Goal: Information Seeking & Learning: Learn about a topic

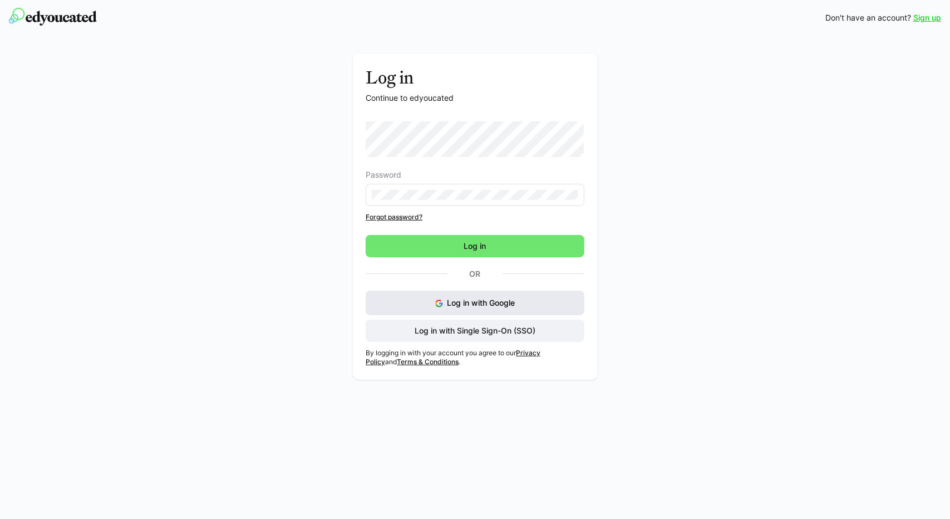
click at [477, 301] on span "Log in with Google" at bounding box center [481, 302] width 68 height 9
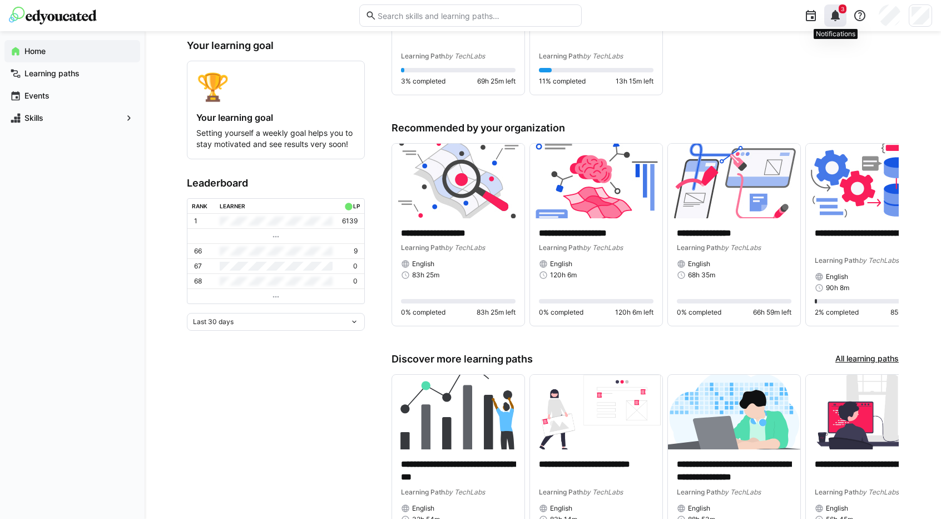
click at [838, 11] on eds-icon at bounding box center [835, 15] width 13 height 13
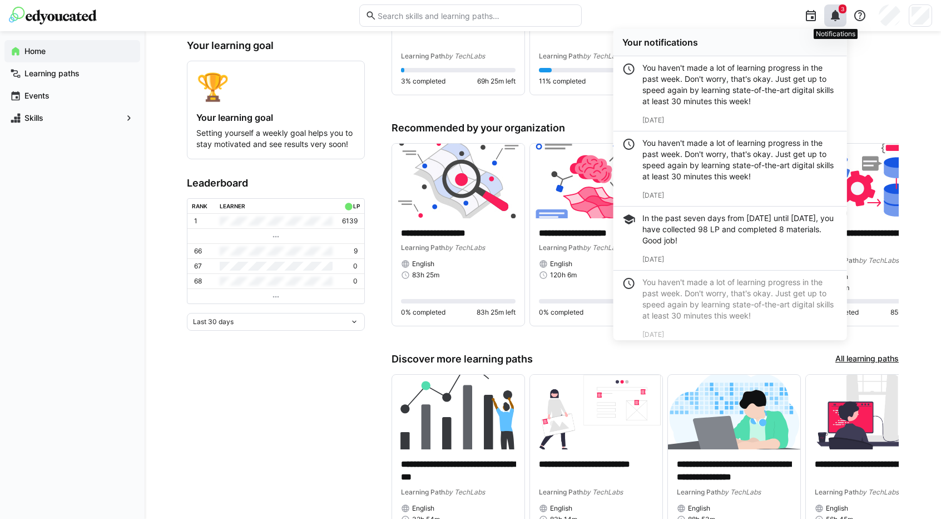
click at [838, 11] on eds-icon at bounding box center [835, 15] width 13 height 13
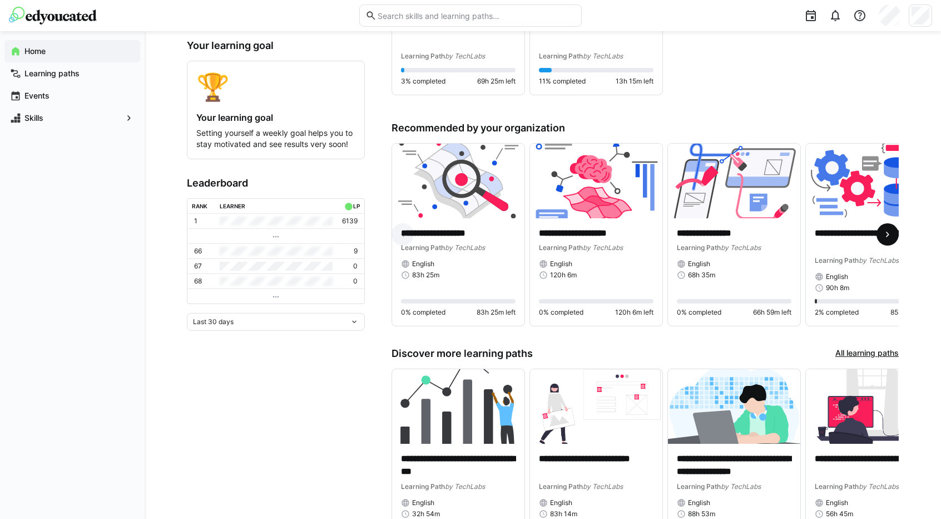
click at [894, 234] on eds-icon at bounding box center [887, 234] width 11 height 11
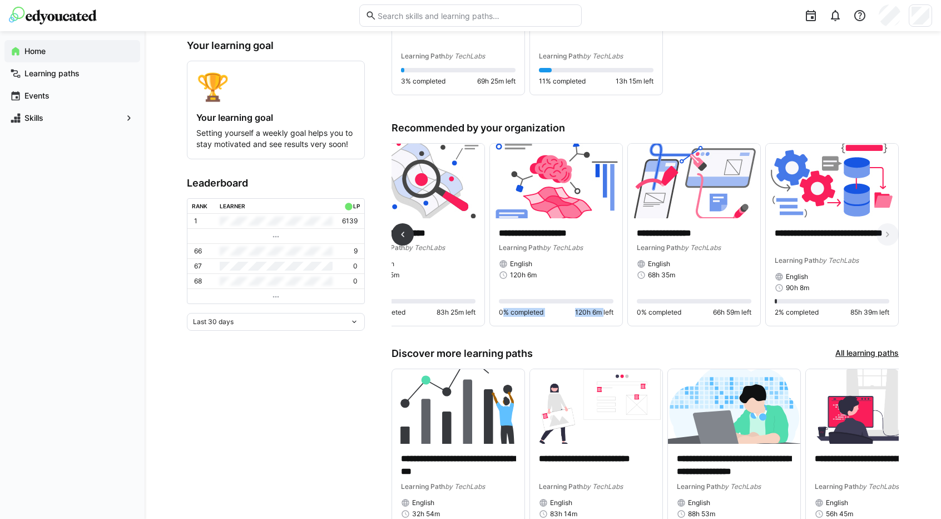
drag, startPoint x: 601, startPoint y: 332, endPoint x: 500, endPoint y: 338, distance: 100.9
click at [500, 336] on div "**********" at bounding box center [645, 239] width 507 height 193
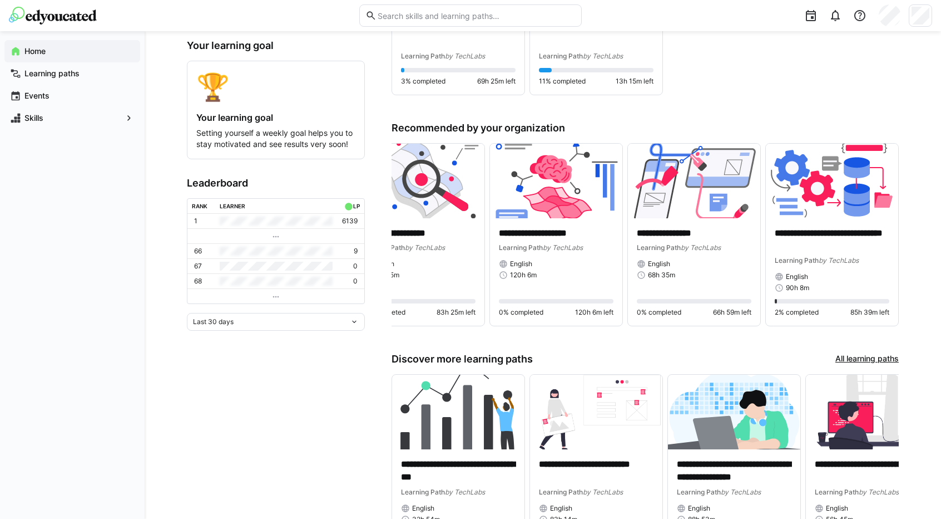
click at [343, 359] on app-home-left "0 skills 2571 learning points Your learning goal 🏆 Your learning goal Setting y…" at bounding box center [276, 243] width 178 height 657
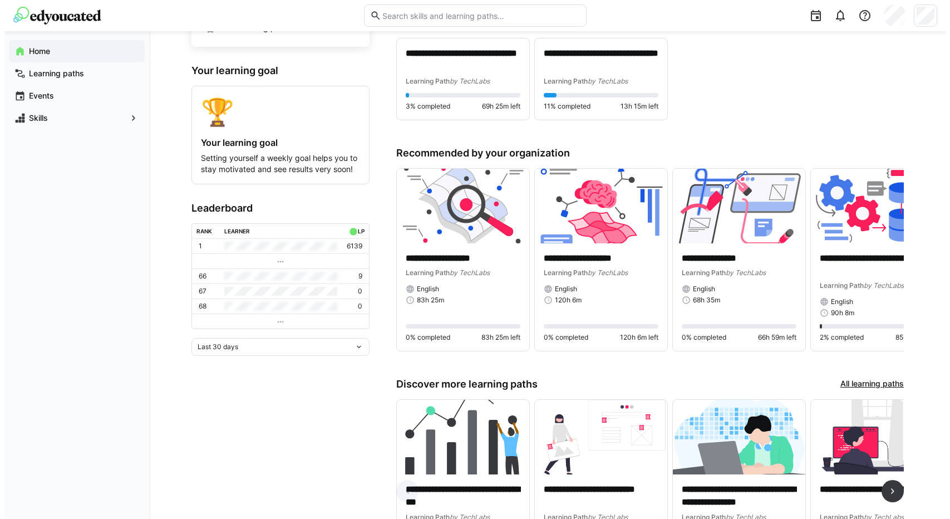
scroll to position [0, 0]
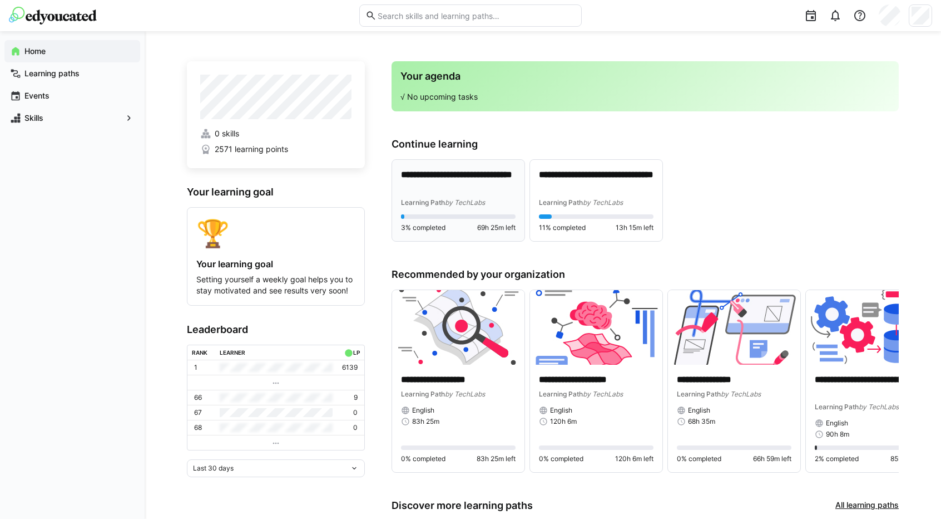
click at [456, 175] on p "**********" at bounding box center [458, 182] width 115 height 26
click at [445, 175] on p "**********" at bounding box center [458, 182] width 115 height 26
click at [728, 339] on img at bounding box center [734, 327] width 132 height 75
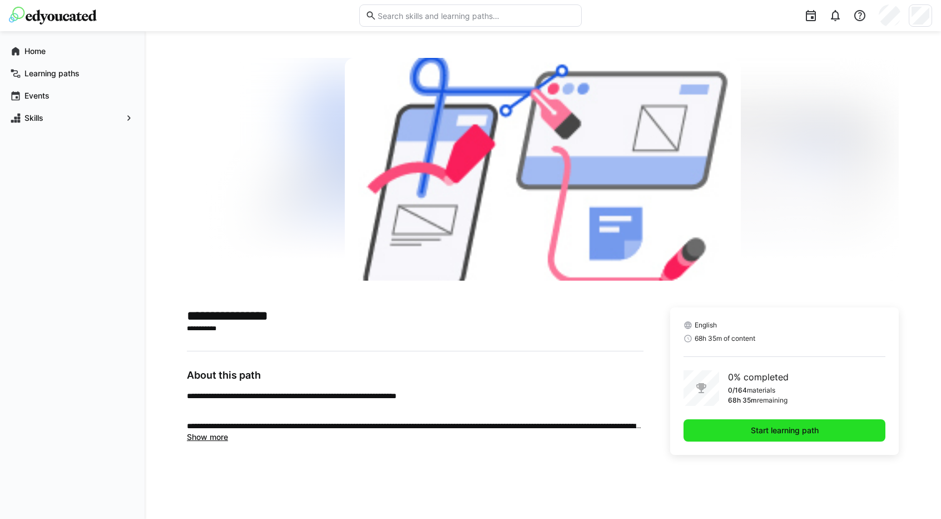
click at [763, 430] on span "Start learning path" at bounding box center [784, 430] width 71 height 11
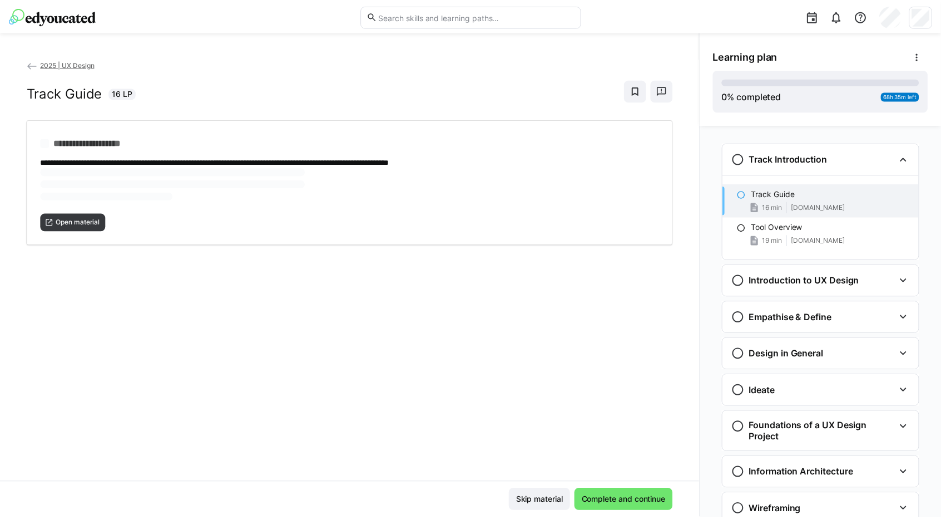
scroll to position [18, 0]
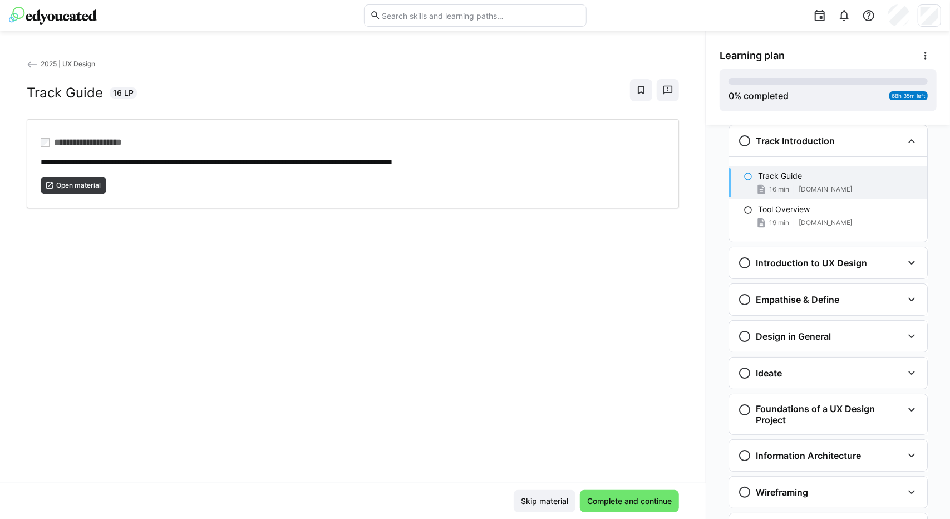
click at [27, 67] on eds-icon at bounding box center [32, 64] width 11 height 11
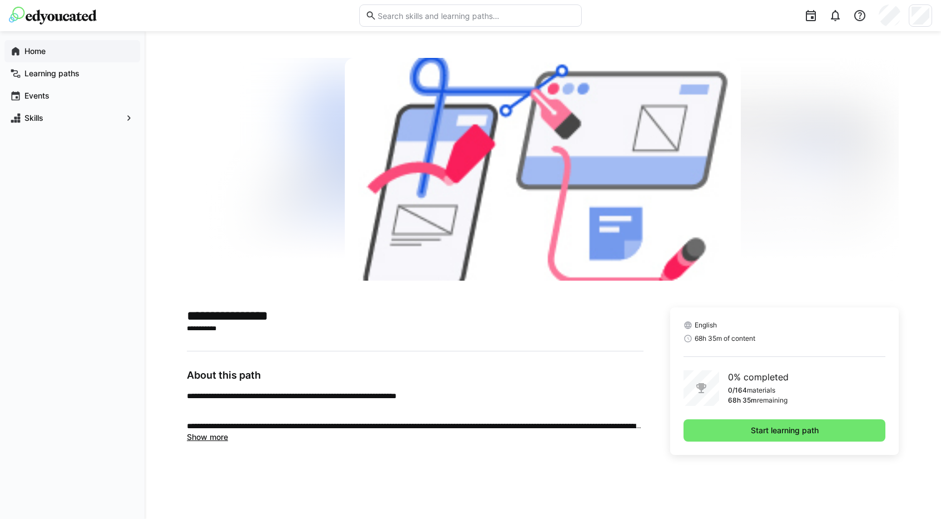
click at [0, 0] on app-navigation-label "Home" at bounding box center [0, 0] width 0 height 0
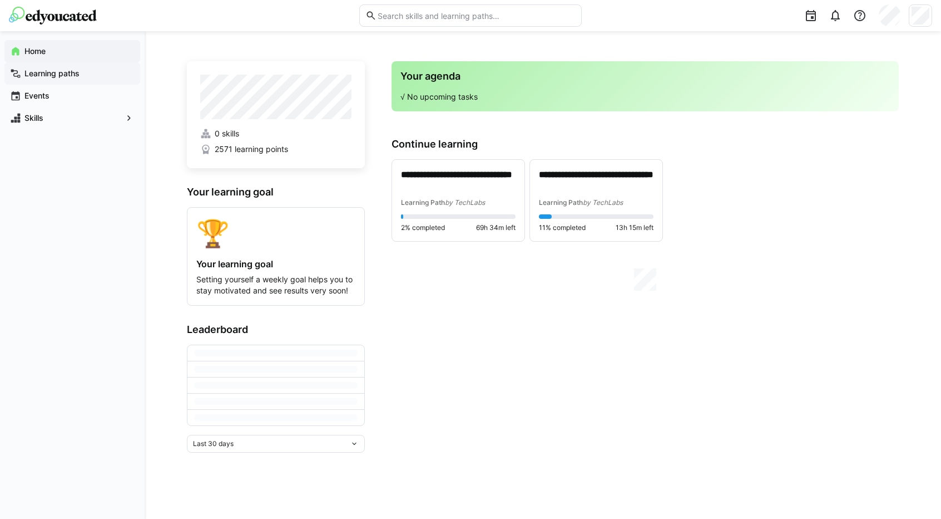
click at [0, 0] on app-navigation-label "Learning paths" at bounding box center [0, 0] width 0 height 0
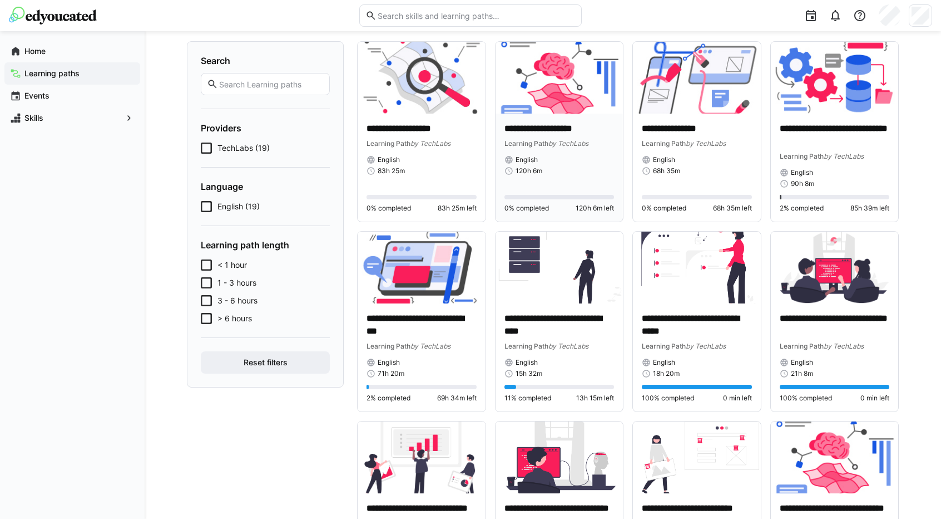
scroll to position [75, 0]
click at [84, 16] on img at bounding box center [53, 16] width 88 height 18
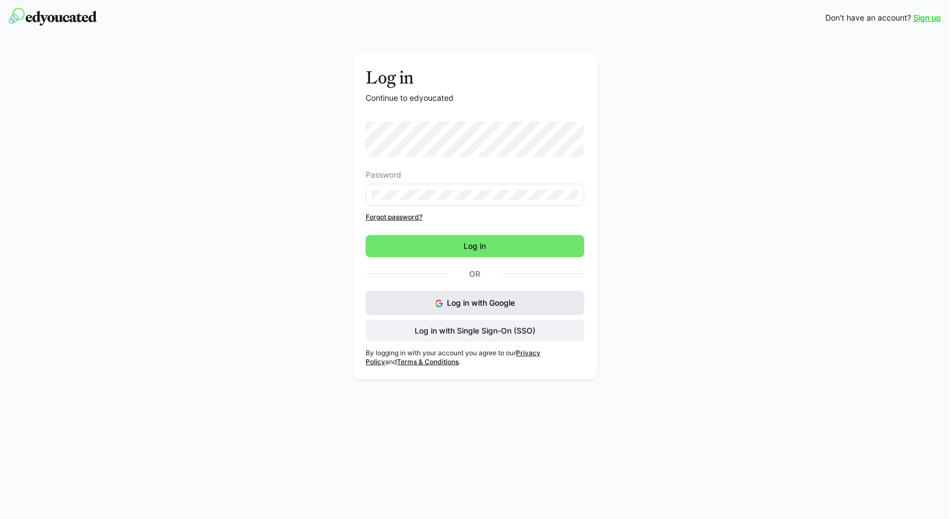
click at [483, 304] on span "Log in with Google" at bounding box center [481, 302] width 68 height 9
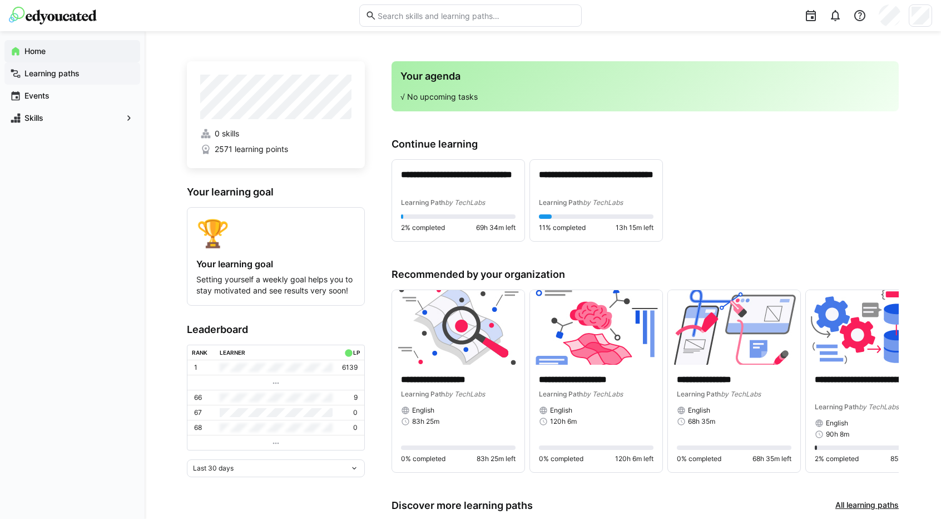
click at [0, 0] on app-navigation-label "Learning paths" at bounding box center [0, 0] width 0 height 0
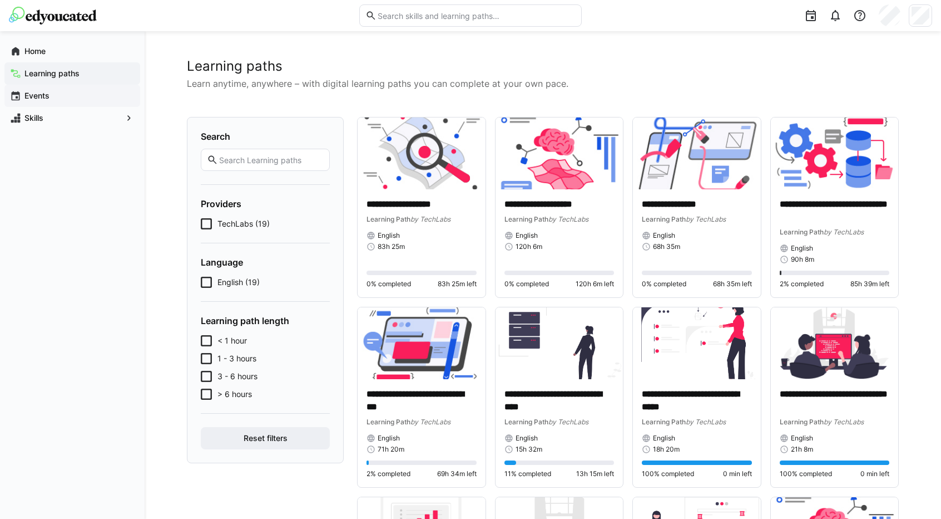
click at [0, 0] on app-navigation-label "Events" at bounding box center [0, 0] width 0 height 0
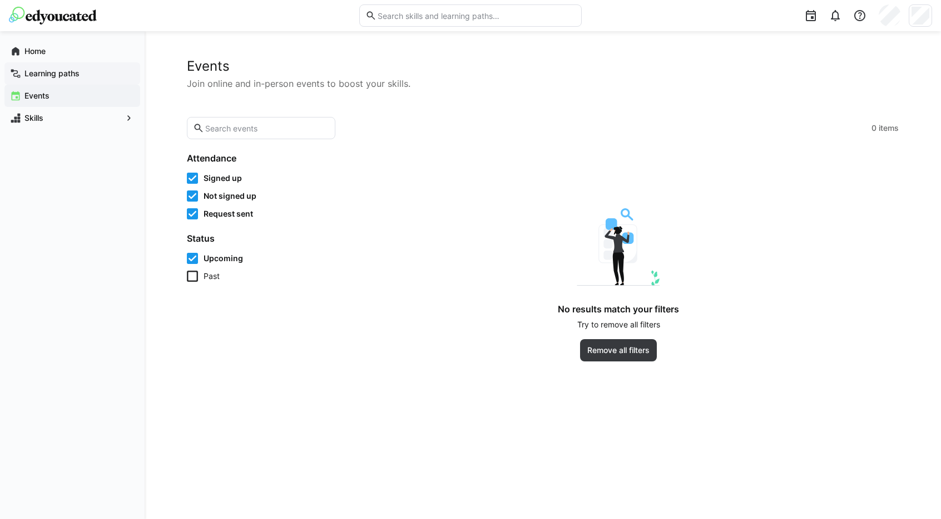
click at [46, 67] on div "Learning paths" at bounding box center [72, 73] width 136 height 22
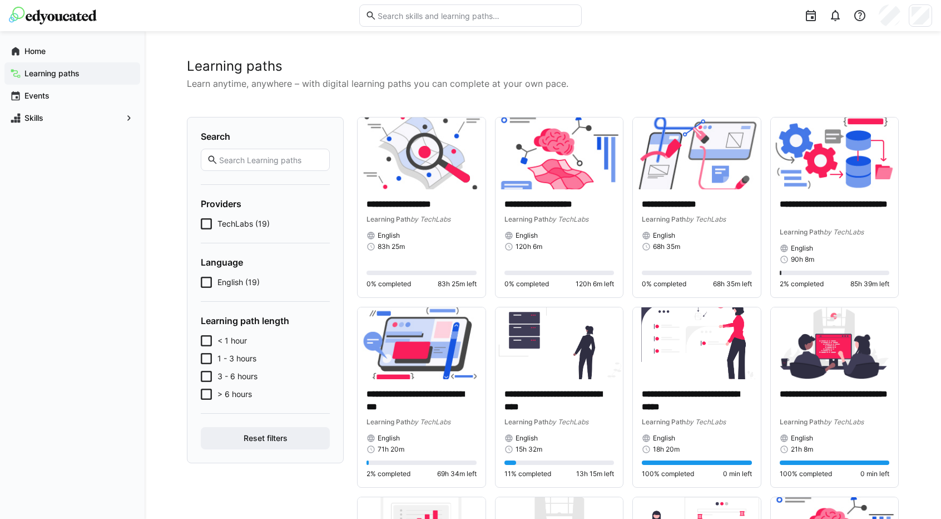
click at [203, 220] on icon at bounding box center [206, 223] width 11 height 11
click at [830, 204] on p "**********" at bounding box center [835, 211] width 110 height 26
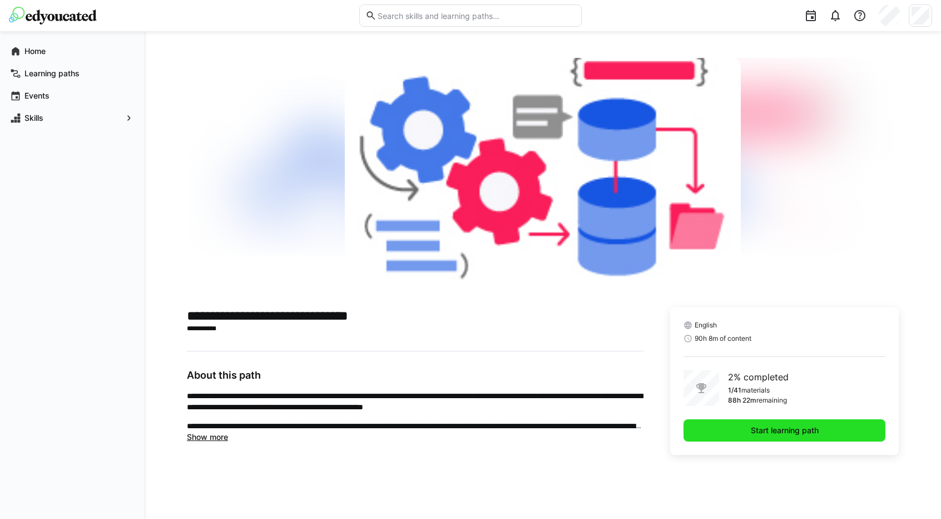
click at [803, 426] on span "Start learning path" at bounding box center [784, 430] width 71 height 11
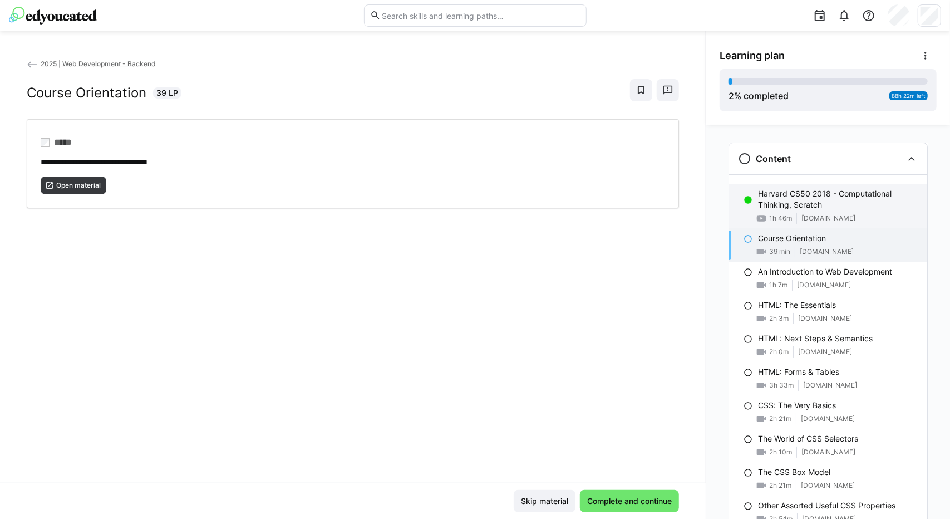
click at [783, 195] on p "Harvard CS50 2018 - Computational Thinking, Scratch" at bounding box center [838, 199] width 160 height 22
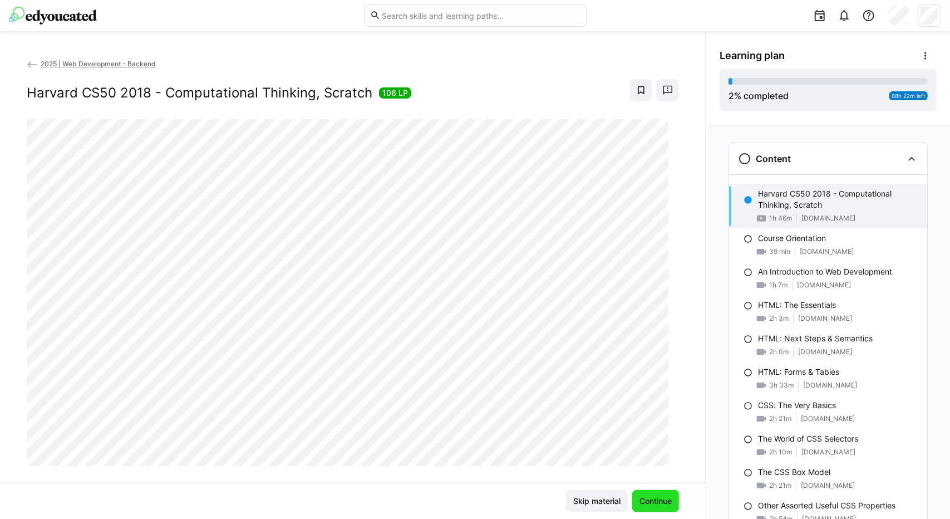
click at [644, 501] on span "Continue" at bounding box center [656, 500] width 36 height 11
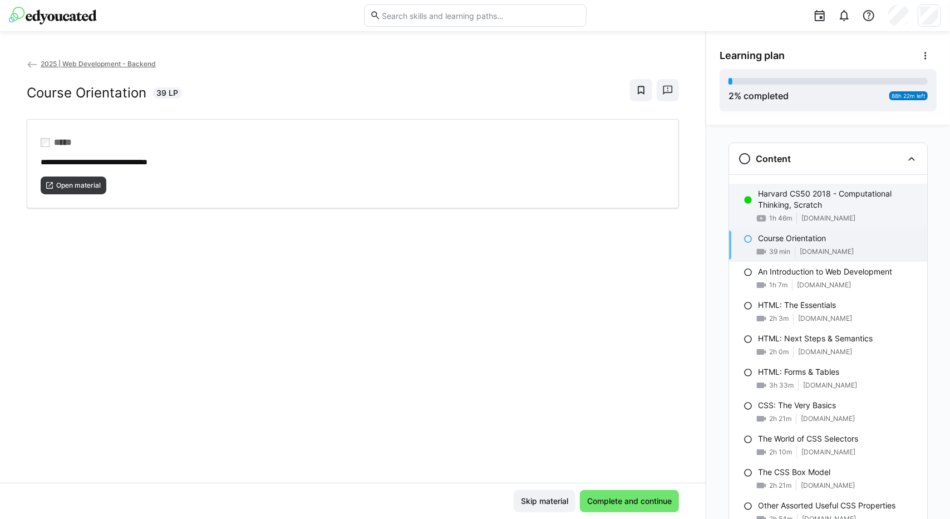
click at [760, 203] on p "Harvard CS50 2018 - Computational Thinking, Scratch" at bounding box center [838, 199] width 160 height 22
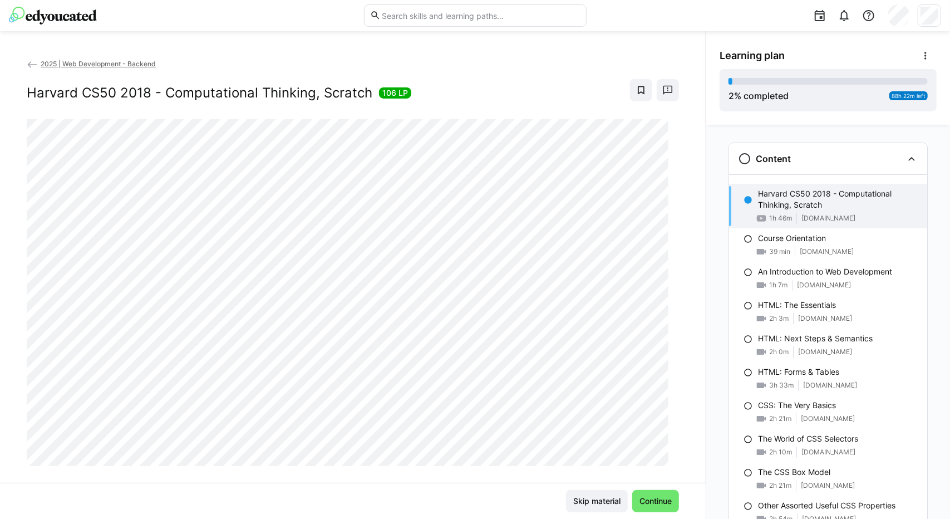
click at [33, 65] on eds-icon at bounding box center [32, 64] width 11 height 11
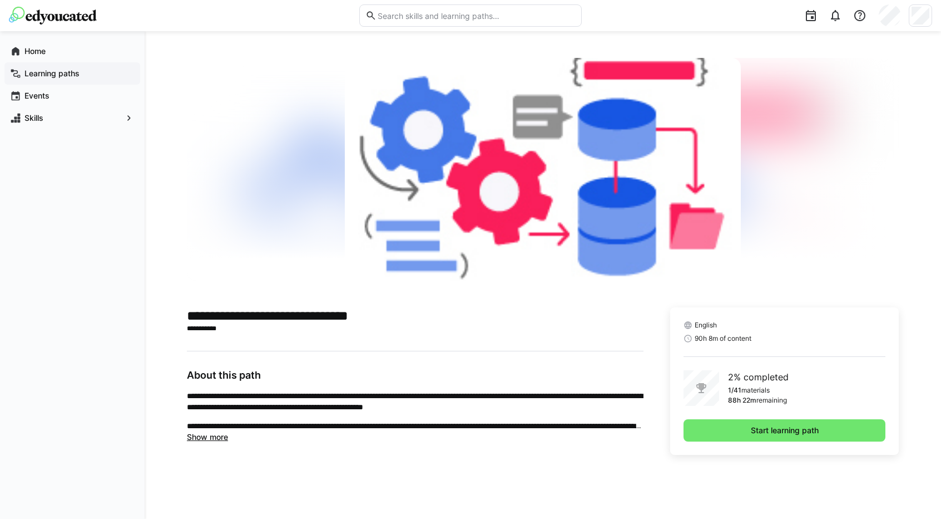
click at [0, 0] on app-navigation-label "Learning paths" at bounding box center [0, 0] width 0 height 0
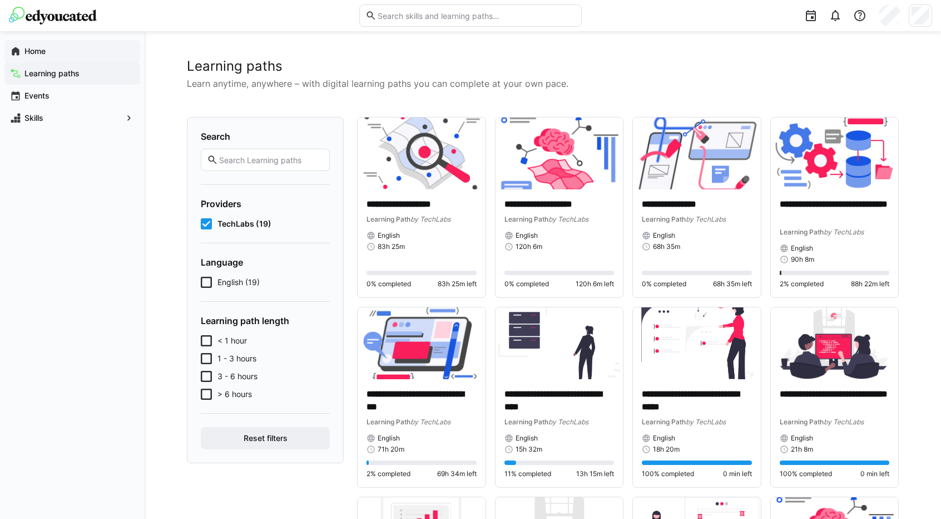
click at [0, 0] on app-navigation-label "Home" at bounding box center [0, 0] width 0 height 0
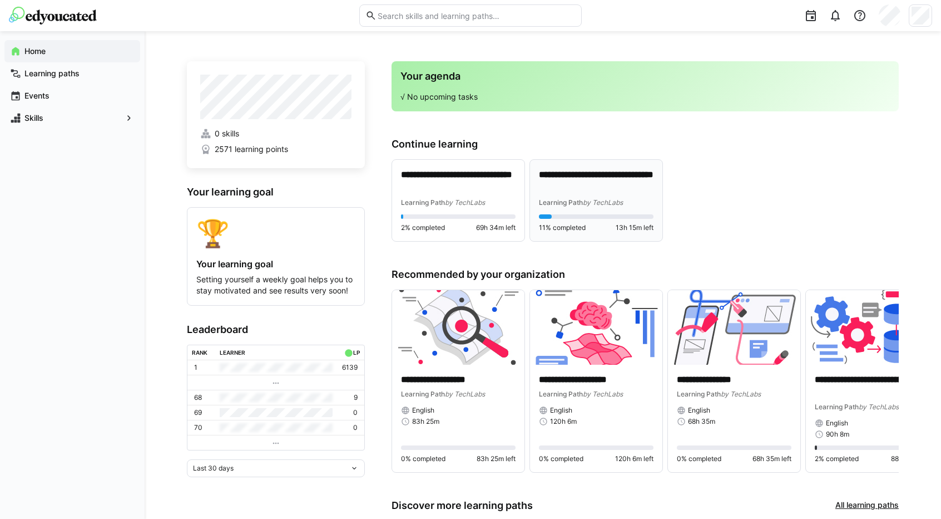
click at [616, 193] on p "**********" at bounding box center [596, 182] width 115 height 26
click at [76, 78] on span "Learning paths" at bounding box center [79, 73] width 112 height 11
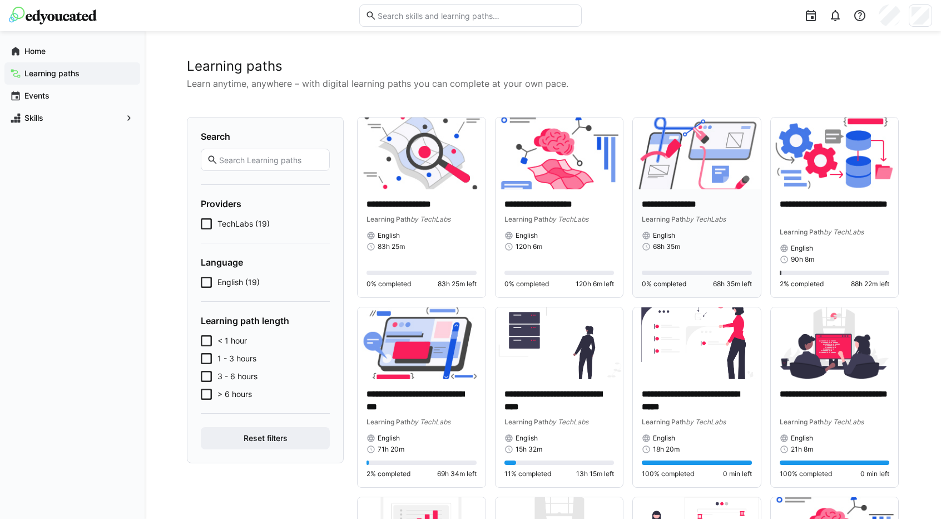
click at [678, 226] on div "**********" at bounding box center [697, 224] width 110 height 53
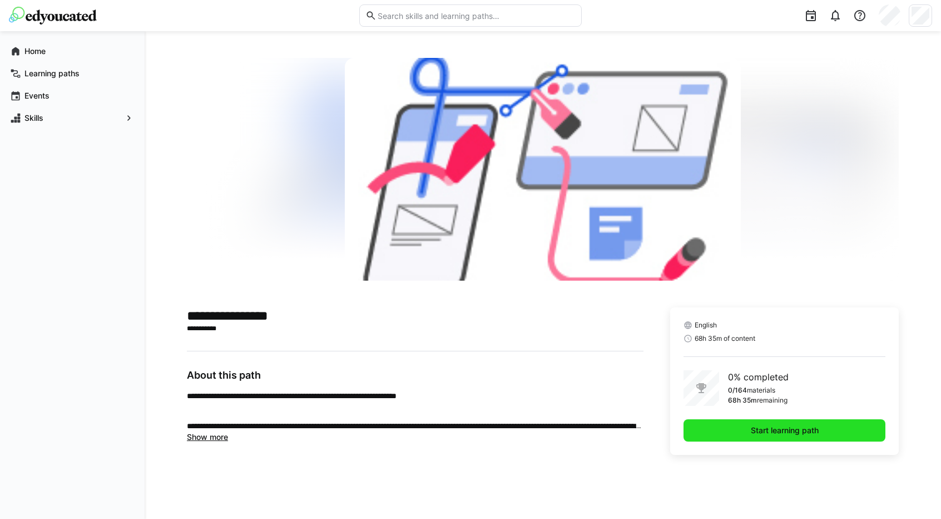
click at [743, 432] on span "Start learning path" at bounding box center [785, 430] width 202 height 22
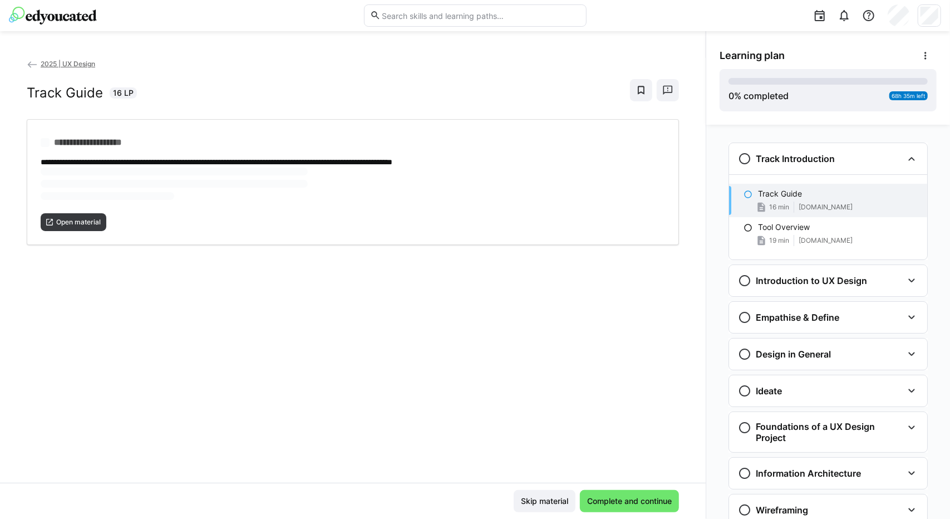
scroll to position [18, 0]
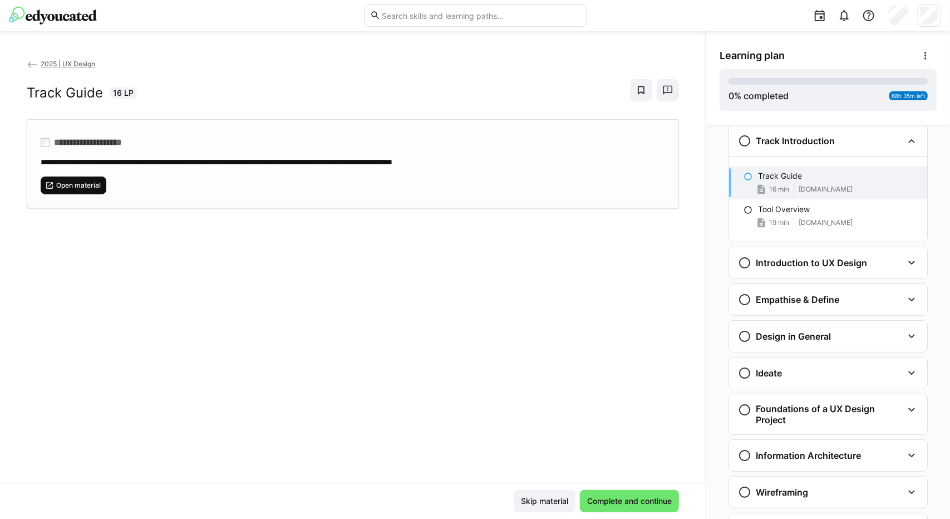
click at [71, 185] on span "Open material" at bounding box center [78, 185] width 47 height 9
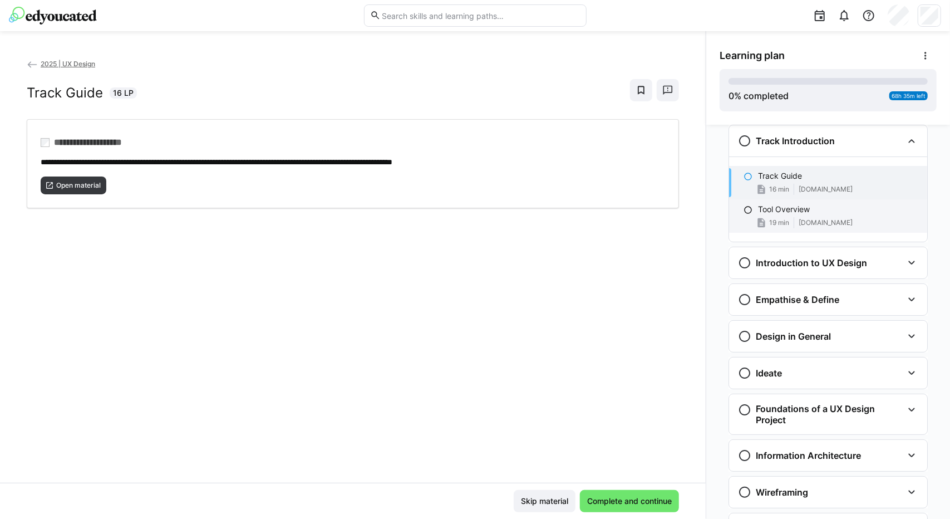
click at [769, 218] on span "19 min" at bounding box center [779, 222] width 20 height 9
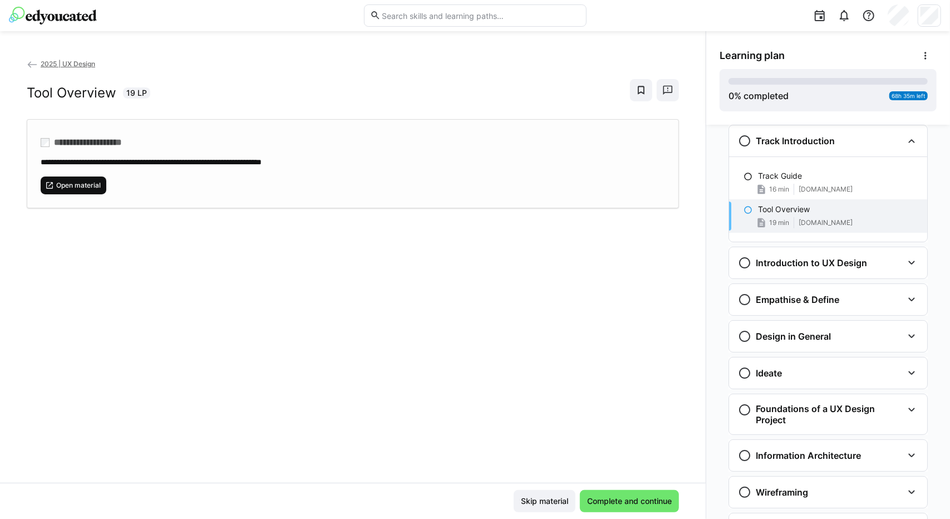
click at [88, 184] on span "Open material" at bounding box center [78, 185] width 47 height 9
click at [774, 257] on h3 "Introduction to UX Design" at bounding box center [811, 262] width 111 height 11
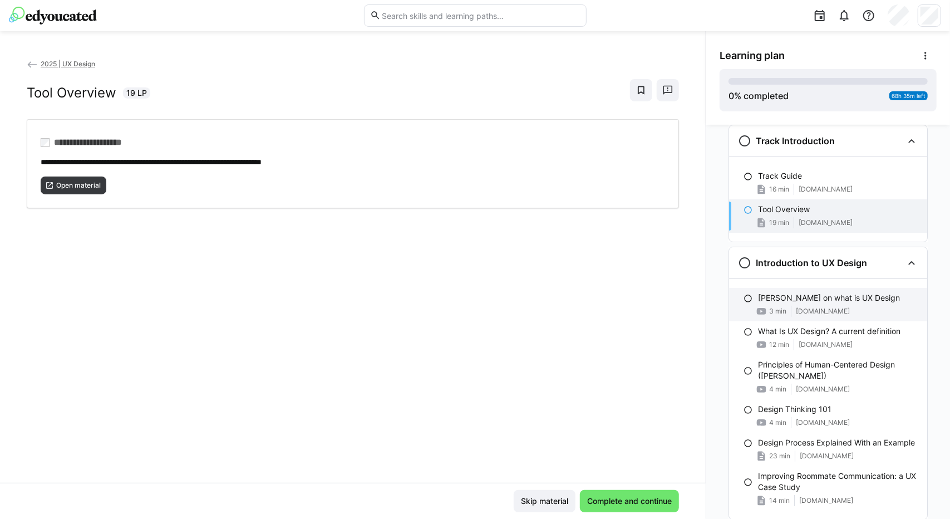
click at [795, 298] on p "[PERSON_NAME] on what is UX Design" at bounding box center [829, 297] width 142 height 11
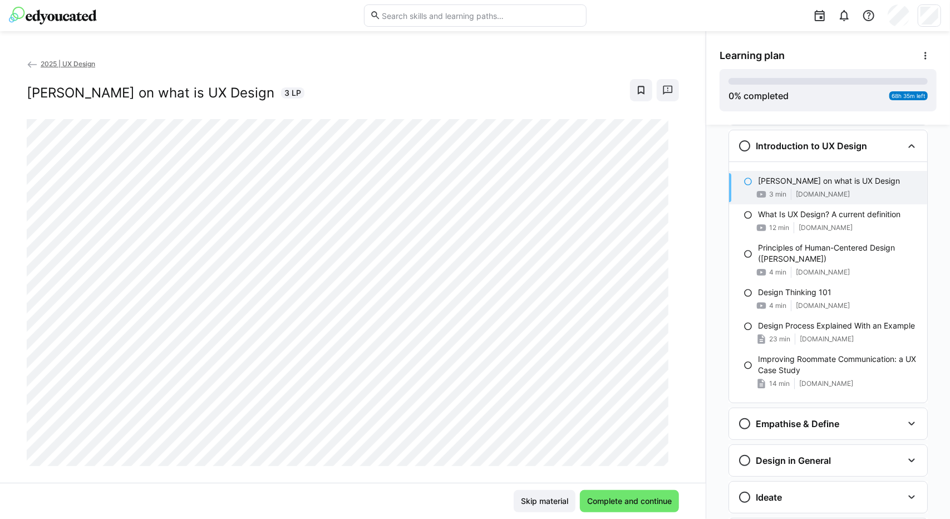
scroll to position [139, 0]
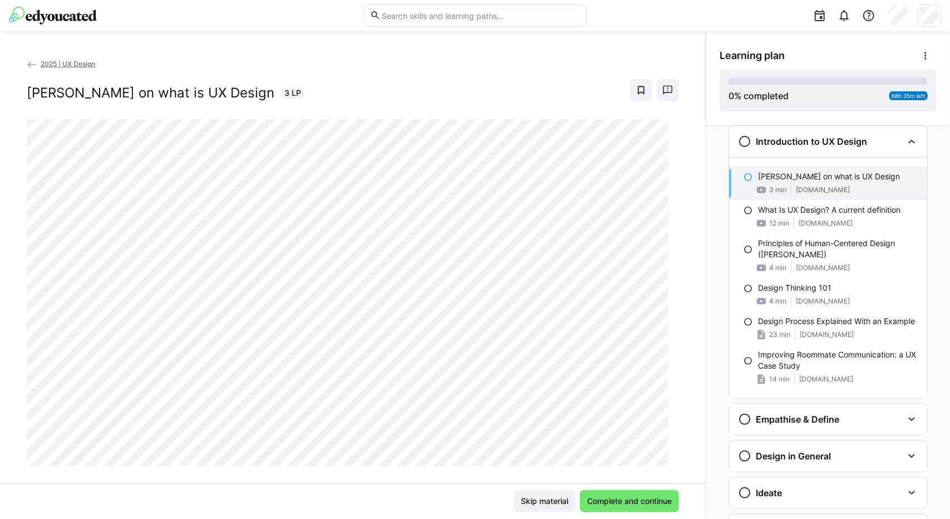
click at [52, 58] on app-back-navigation "2025 | UX Design" at bounding box center [353, 64] width 652 height 12
click at [50, 64] on span "2025 | UX Design" at bounding box center [68, 64] width 55 height 8
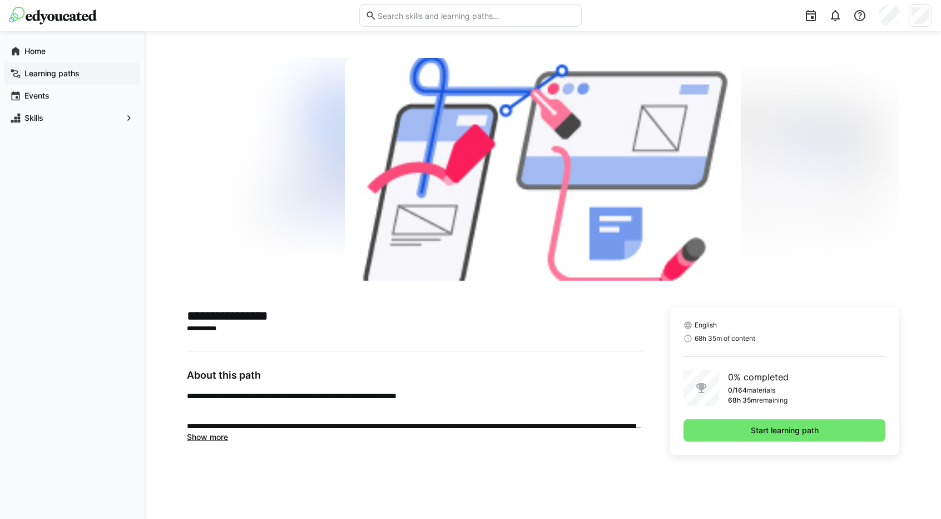
click at [0, 0] on app-navigation-label "Learning paths" at bounding box center [0, 0] width 0 height 0
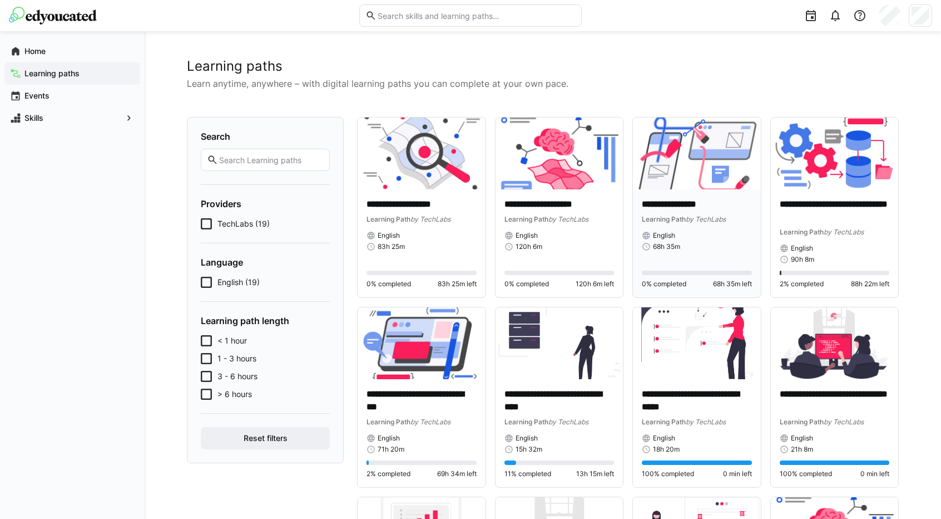
click at [681, 214] on div "Learning Path by TechLabs" at bounding box center [697, 218] width 110 height 11
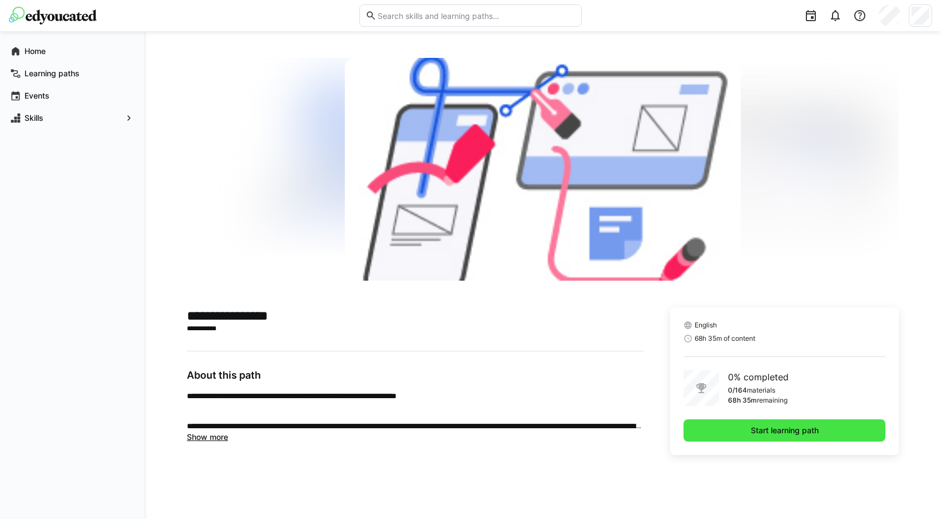
click at [743, 422] on span "Start learning path" at bounding box center [785, 430] width 202 height 22
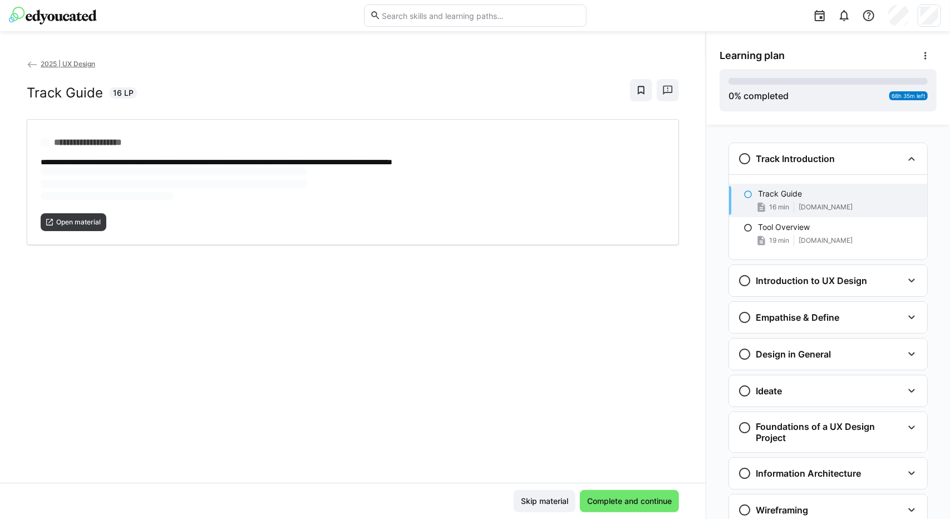
scroll to position [18, 0]
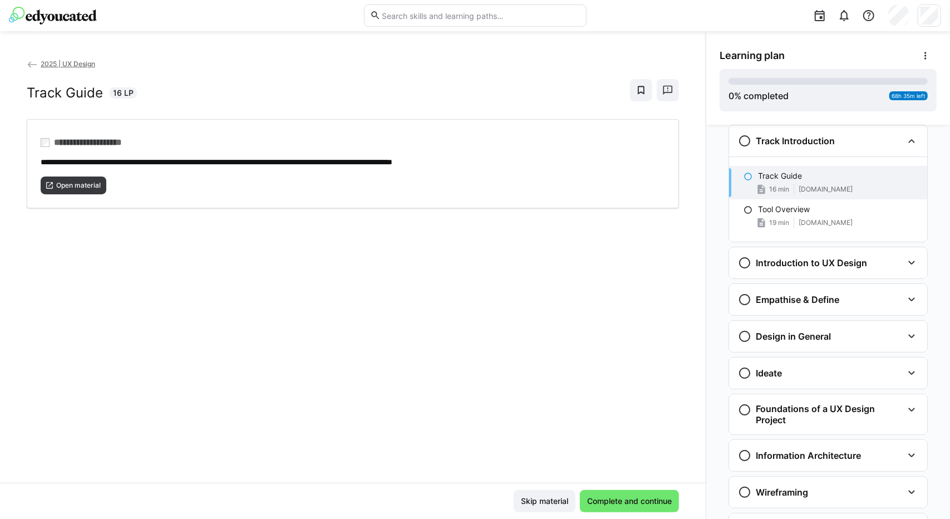
click at [743, 178] on eds-icon at bounding box center [747, 176] width 9 height 9
click at [744, 210] on eds-icon at bounding box center [747, 209] width 9 height 9
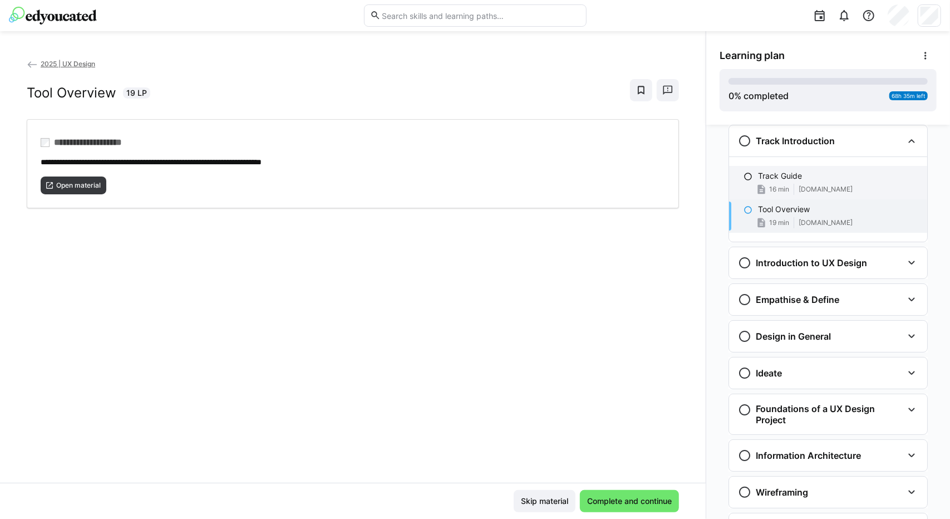
click at [758, 181] on p "Track Guide" at bounding box center [780, 175] width 44 height 11
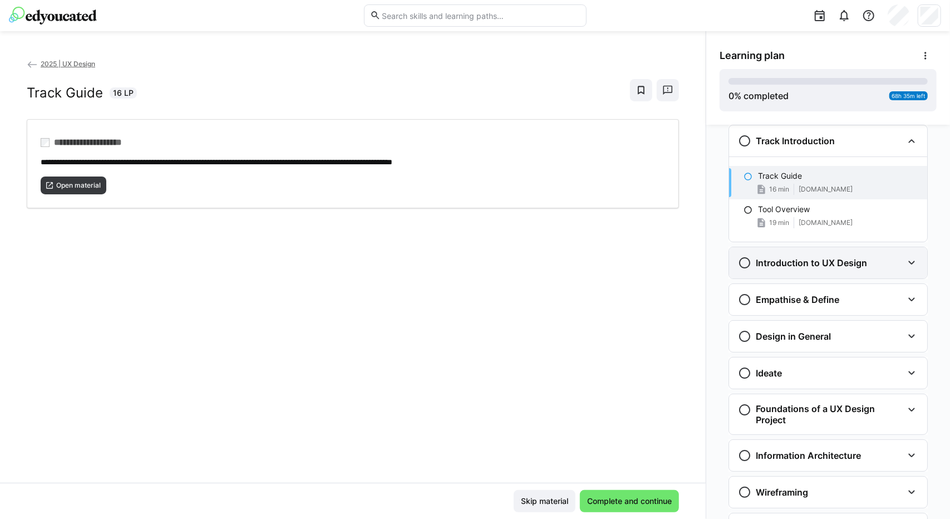
click at [766, 264] on h3 "Introduction to UX Design" at bounding box center [811, 262] width 111 height 11
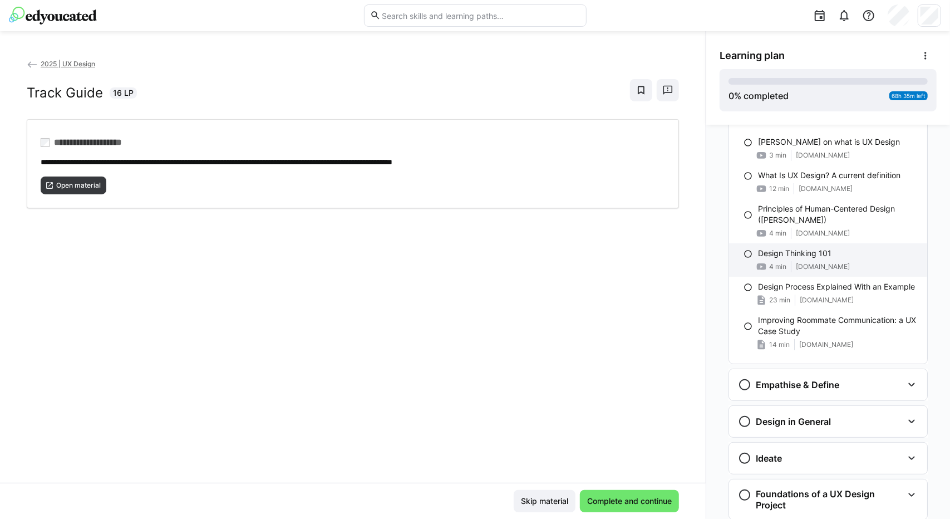
scroll to position [181, 0]
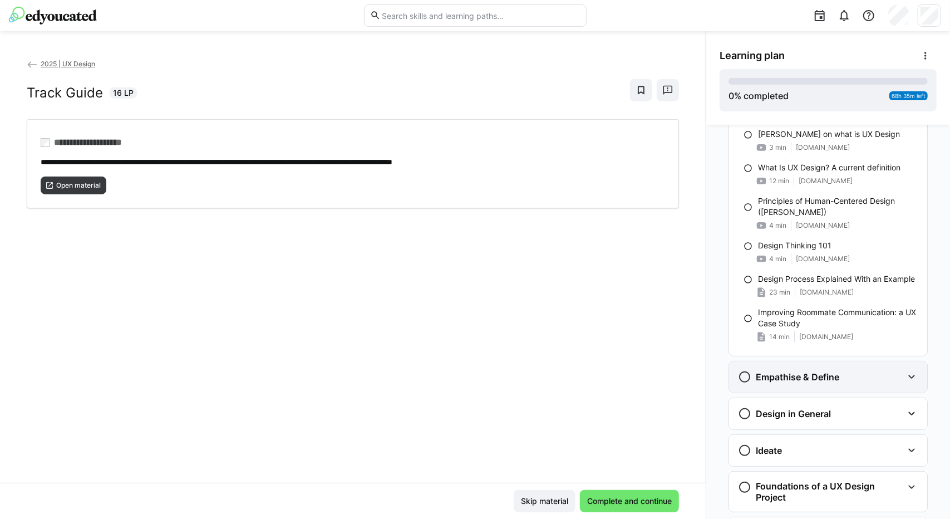
click at [819, 370] on div "Empathise & Define" at bounding box center [788, 376] width 101 height 13
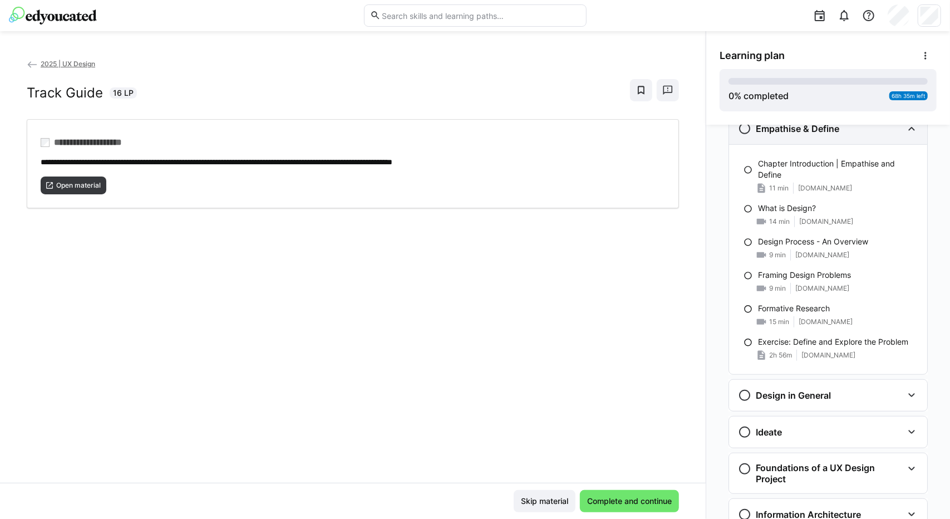
scroll to position [431, 0]
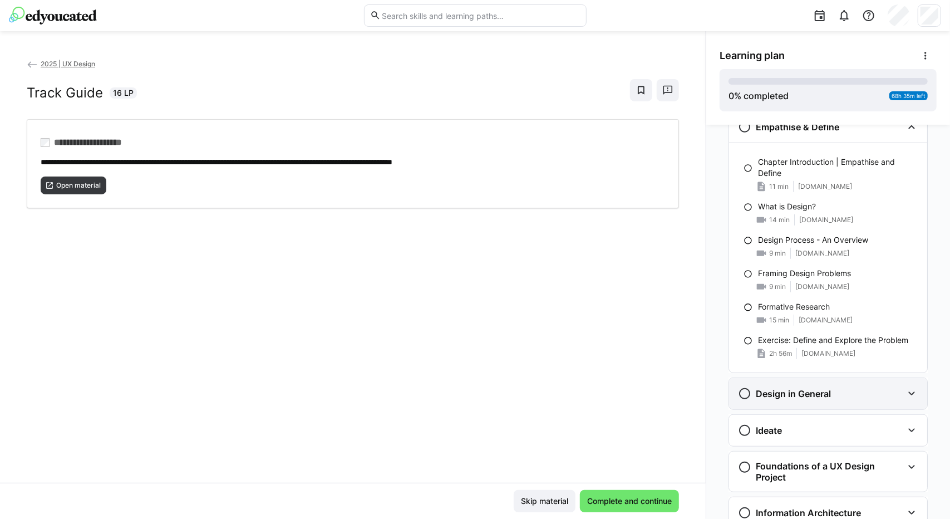
click at [815, 389] on h3 "Design in General" at bounding box center [793, 393] width 75 height 11
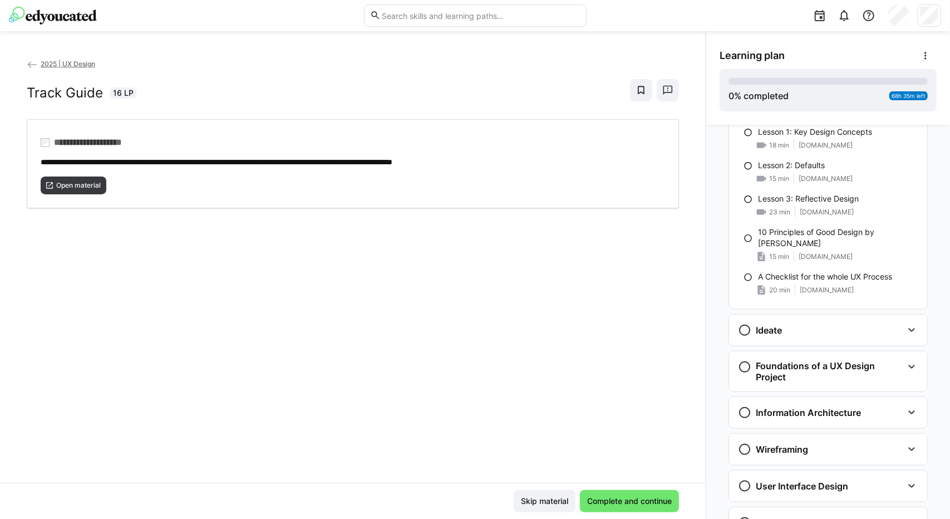
scroll to position [729, 0]
click at [793, 336] on div "Ideate" at bounding box center [828, 328] width 198 height 31
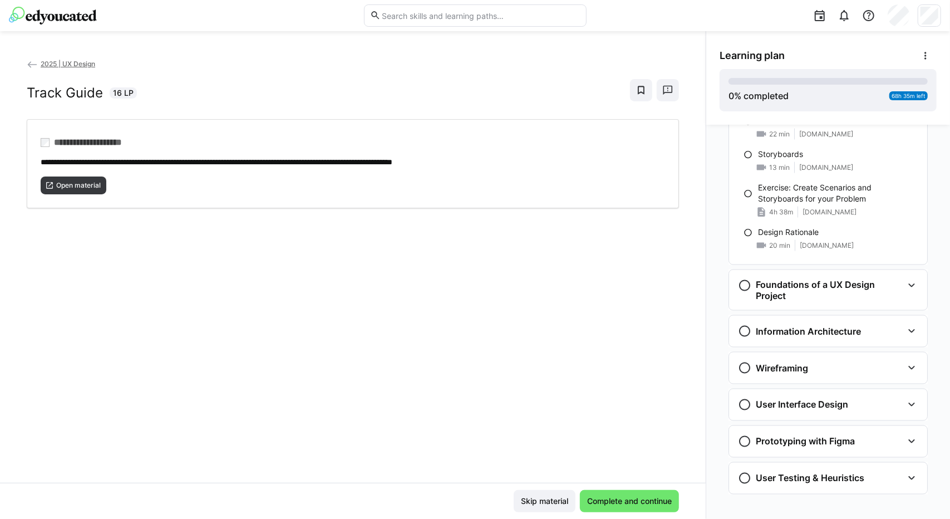
scroll to position [1178, 0]
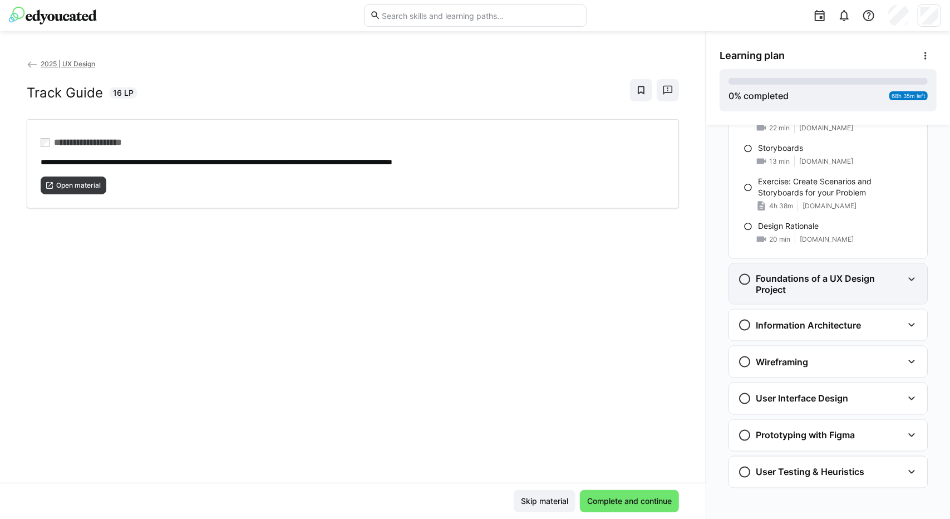
click at [802, 287] on h3 "Foundations of a UX Design Project" at bounding box center [829, 284] width 147 height 22
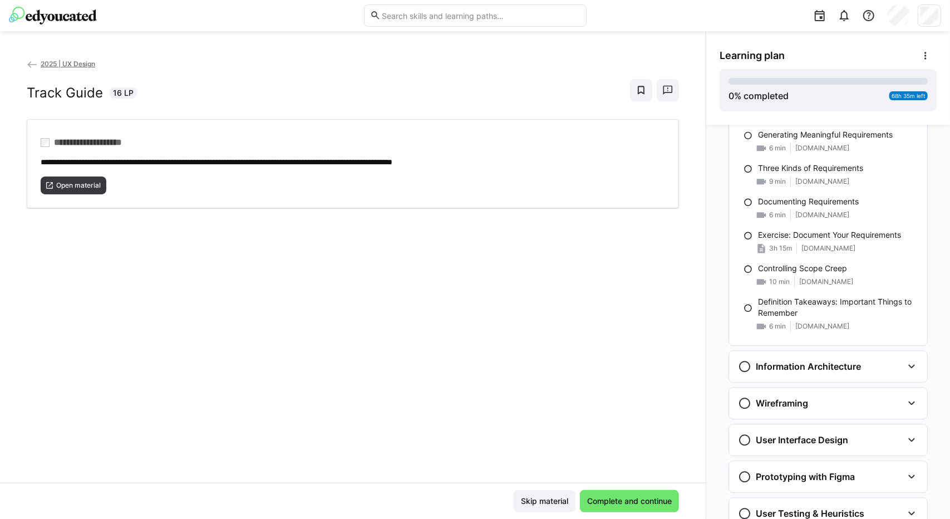
scroll to position [2020, 0]
